Goal: Information Seeking & Learning: Learn about a topic

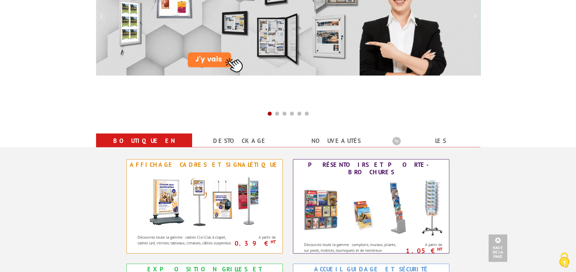
scroll to position [297, 0]
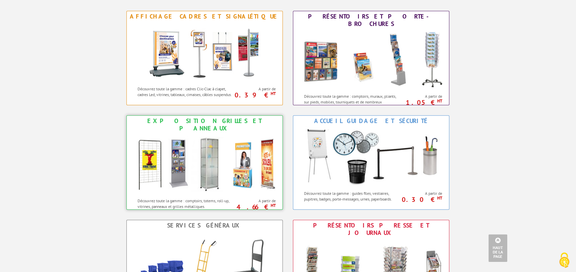
click at [188, 146] on img at bounding box center [204, 164] width 148 height 61
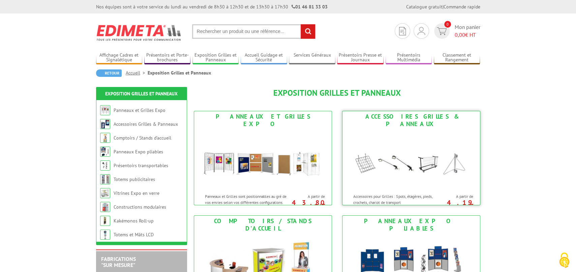
click at [428, 160] on img at bounding box center [411, 159] width 125 height 61
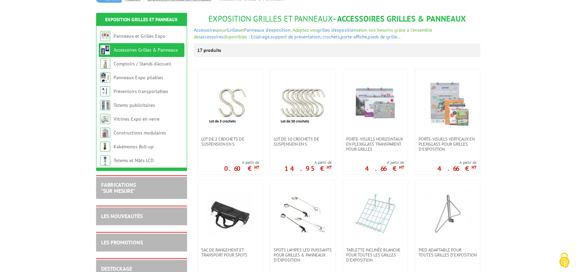
scroll to position [148, 0]
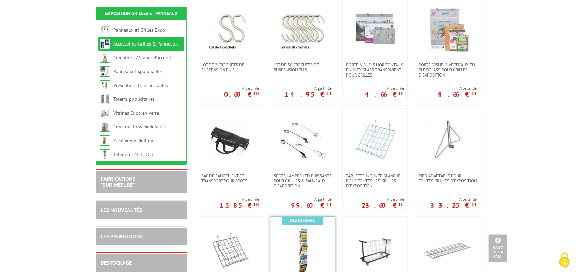
click at [317, 258] on img at bounding box center [302, 250] width 47 height 47
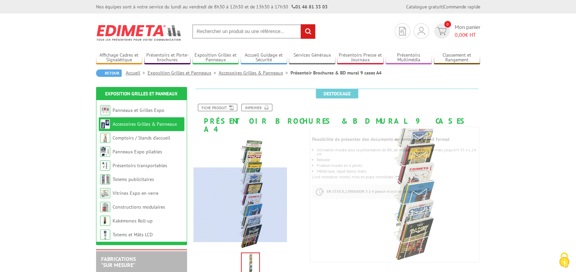
scroll to position [185, 0]
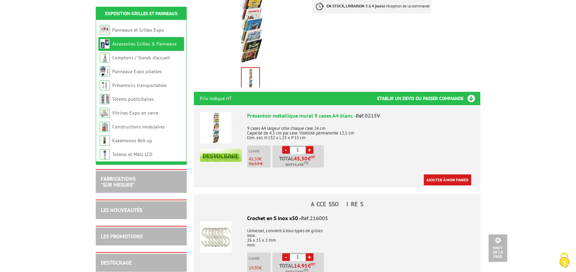
click at [143, 210] on div "LES NOUVEAUTÉS" at bounding box center [141, 210] width 81 height 8
click at [124, 209] on link "LES NOUVEAUTÉS" at bounding box center [121, 210] width 41 height 7
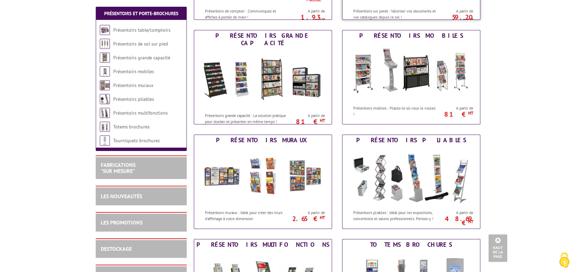
scroll to position [445, 0]
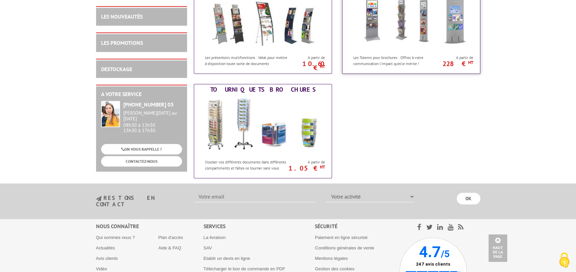
click at [401, 24] on img at bounding box center [411, 21] width 125 height 61
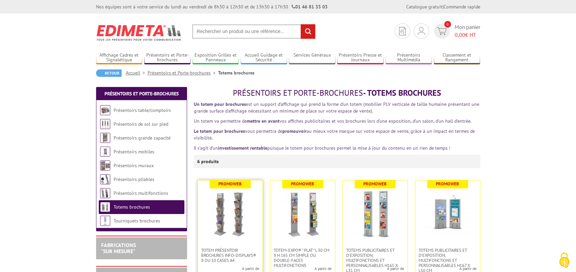
click at [230, 209] on img at bounding box center [230, 213] width 47 height 47
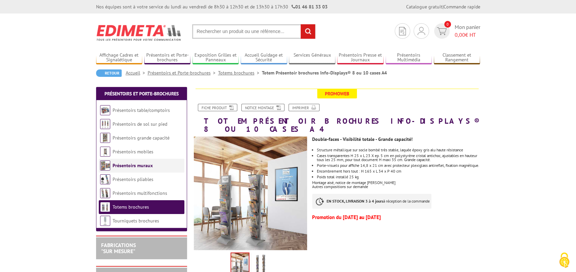
click at [141, 165] on link "Présentoirs muraux" at bounding box center [133, 165] width 40 height 6
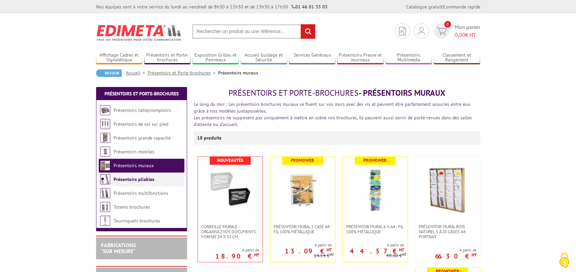
click at [134, 180] on link "Présentoirs pliables" at bounding box center [134, 179] width 41 height 6
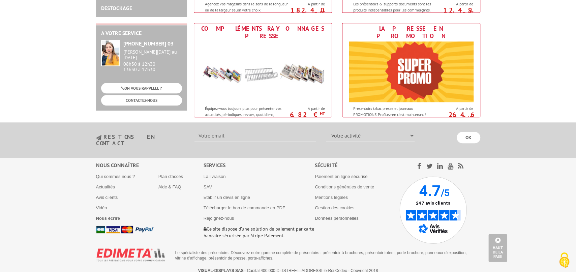
scroll to position [402, 0]
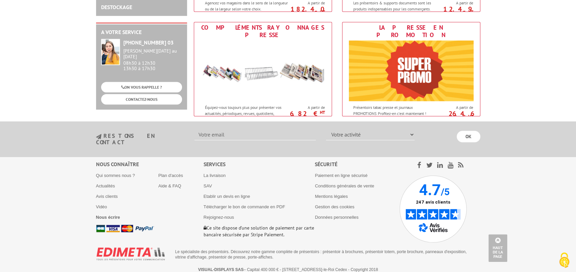
click at [437, 185] on img at bounding box center [432, 208] width 67 height 67
